Goal: Check status: Check status

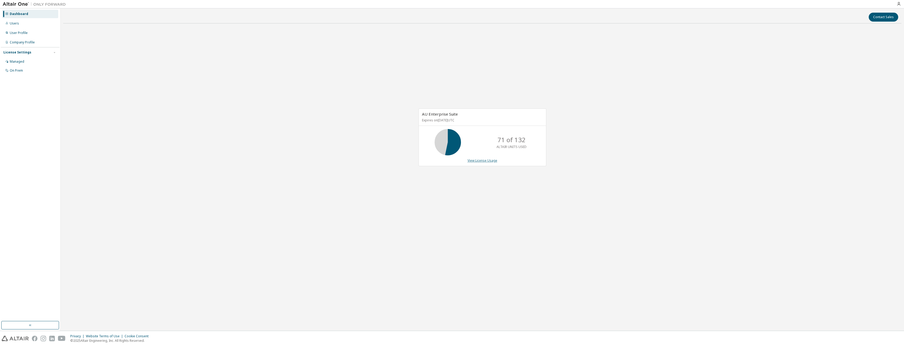
click at [483, 162] on link "View License Usage" at bounding box center [483, 160] width 30 height 4
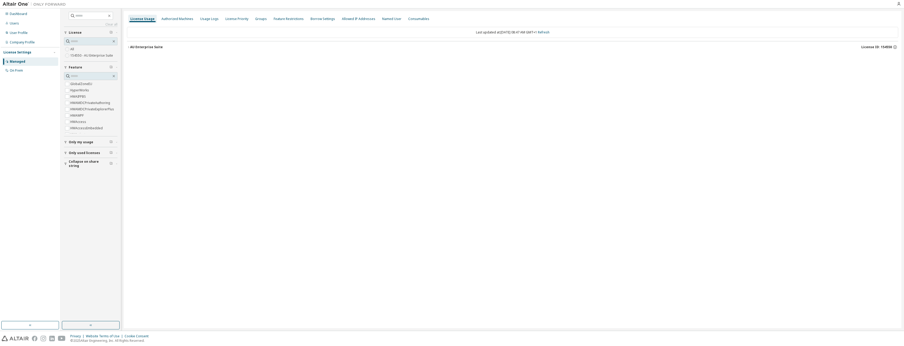
click at [128, 46] on icon "button" at bounding box center [128, 47] width 3 height 3
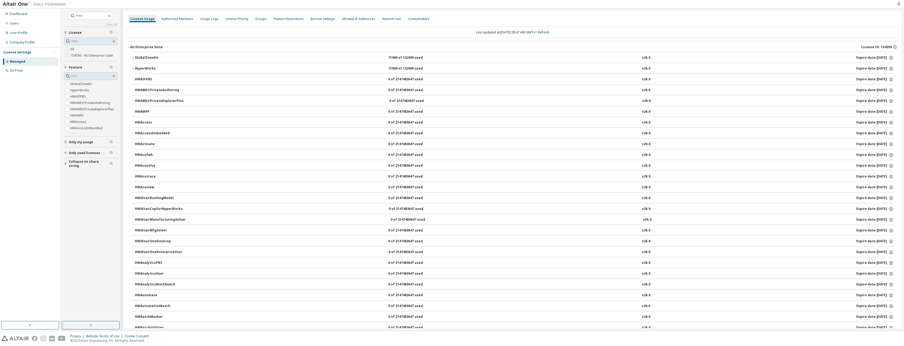
click at [135, 58] on icon "button" at bounding box center [133, 57] width 3 height 3
